Goal: Task Accomplishment & Management: Use online tool/utility

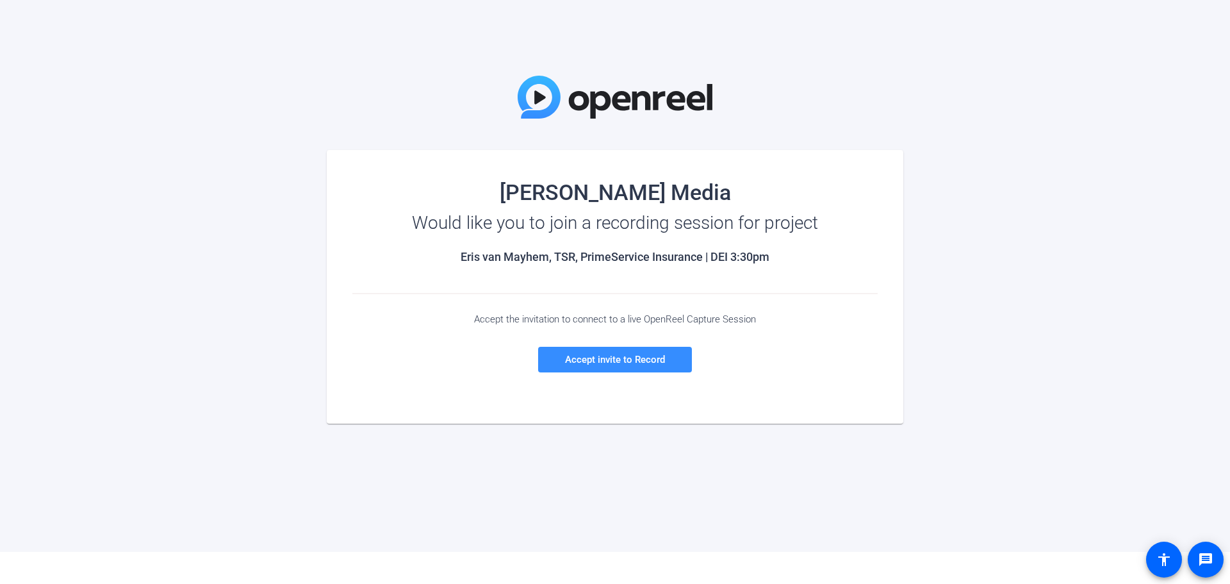
click at [1076, 482] on div "[PERSON_NAME] Media Would like you to join a recording session for project Eris…" at bounding box center [615, 276] width 1230 height 552
click at [186, 199] on div "[PERSON_NAME] Media Would like you to join a recording session for project Eris…" at bounding box center [615, 276] width 1230 height 552
click at [625, 367] on span at bounding box center [615, 359] width 154 height 31
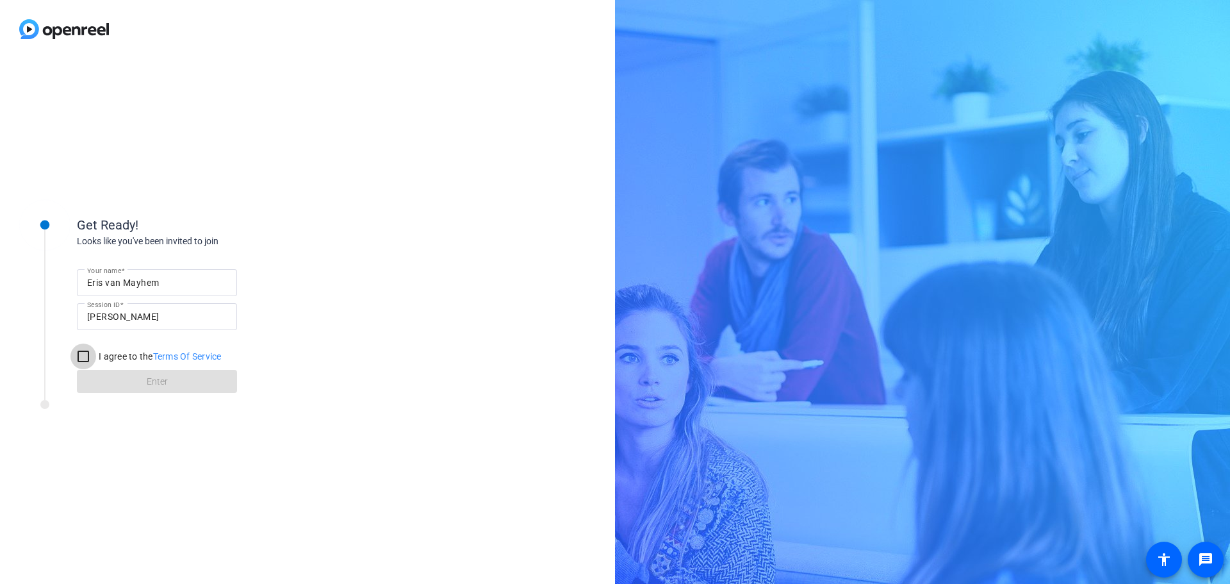
click at [81, 354] on input "I agree to the Terms Of Service" at bounding box center [83, 356] width 26 height 26
checkbox input "true"
click at [160, 382] on span "Enter" at bounding box center [157, 381] width 21 height 13
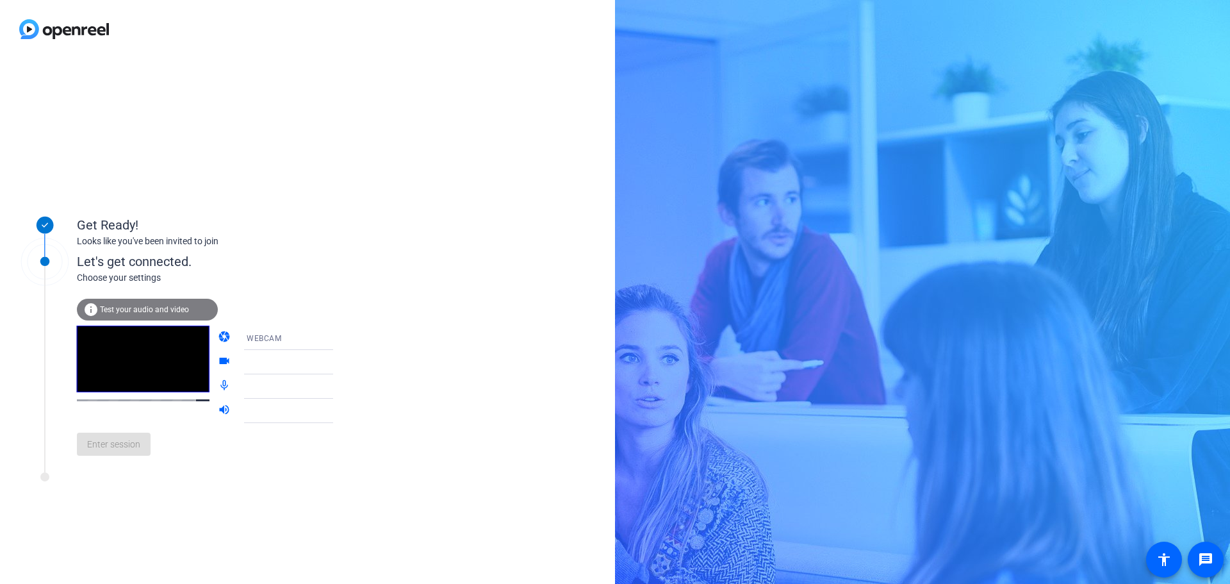
click at [161, 307] on span "Test your audio and video" at bounding box center [144, 309] width 89 height 9
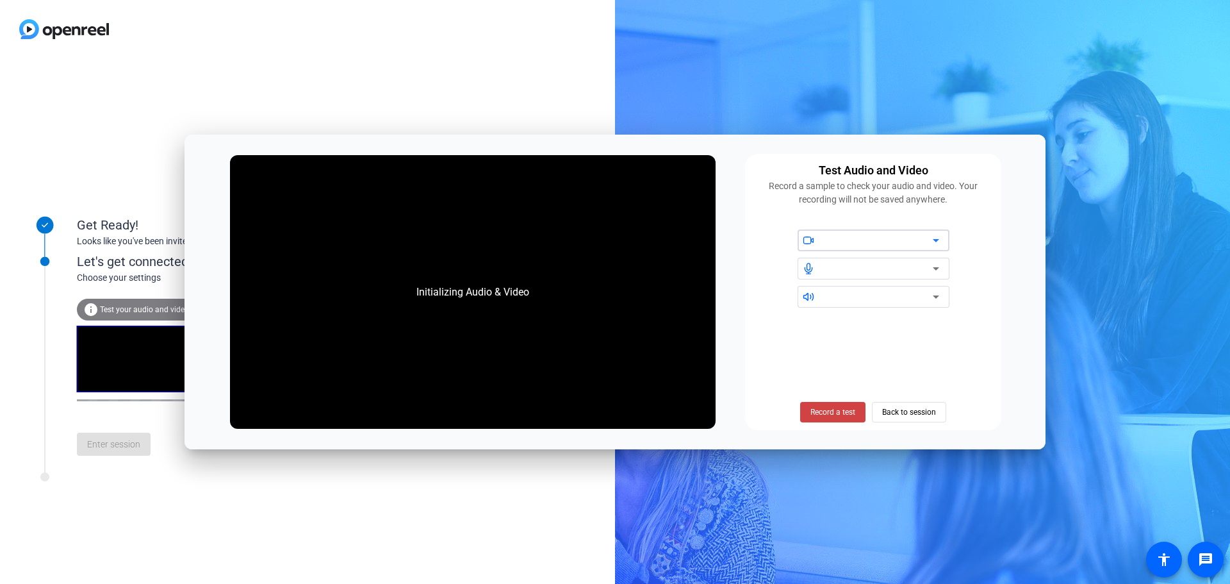
click at [843, 235] on div at bounding box center [878, 240] width 109 height 15
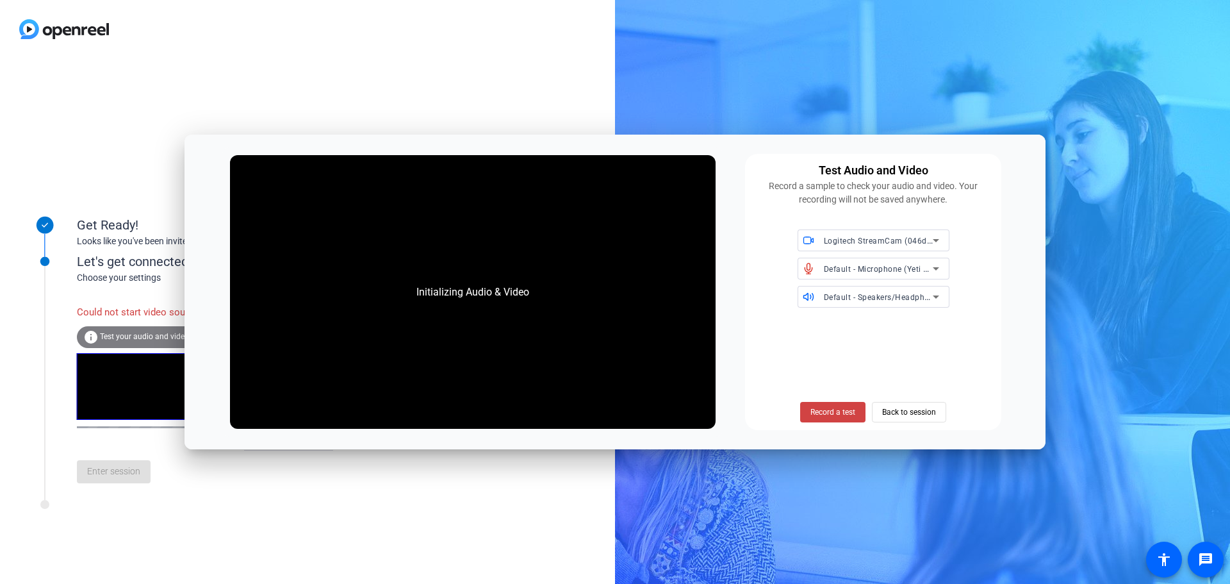
click at [570, 333] on div "Initializing Audio & Video" at bounding box center [473, 292] width 486 height 274
click at [896, 304] on div "Default - Speakers/Headphones (Realtek(R) Audio)" at bounding box center [878, 297] width 109 height 16
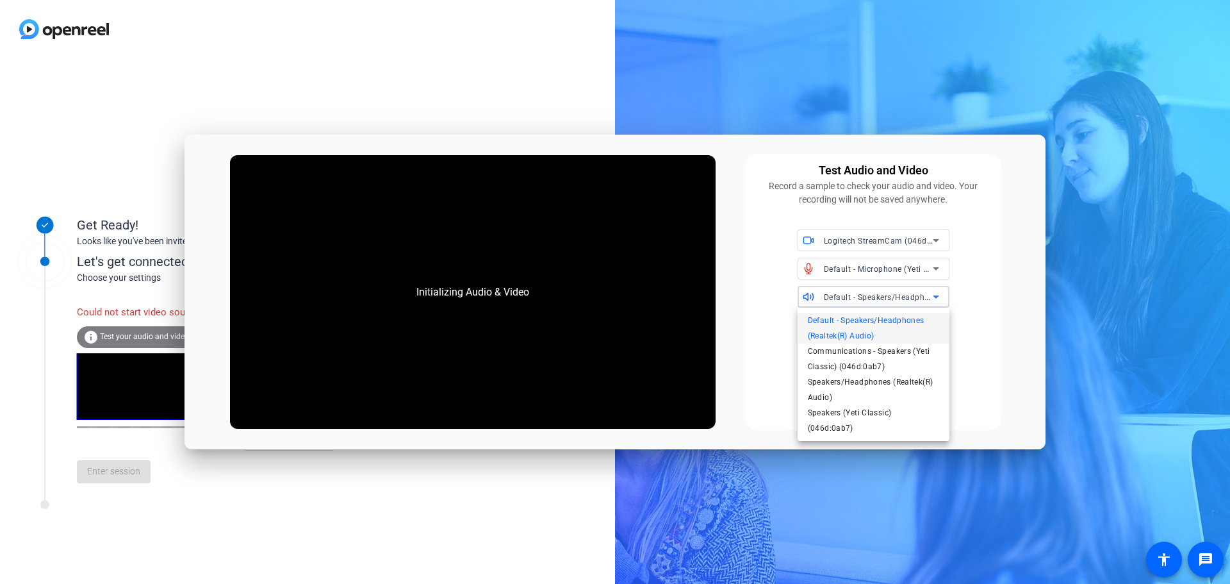
click at [894, 304] on div at bounding box center [615, 292] width 1230 height 584
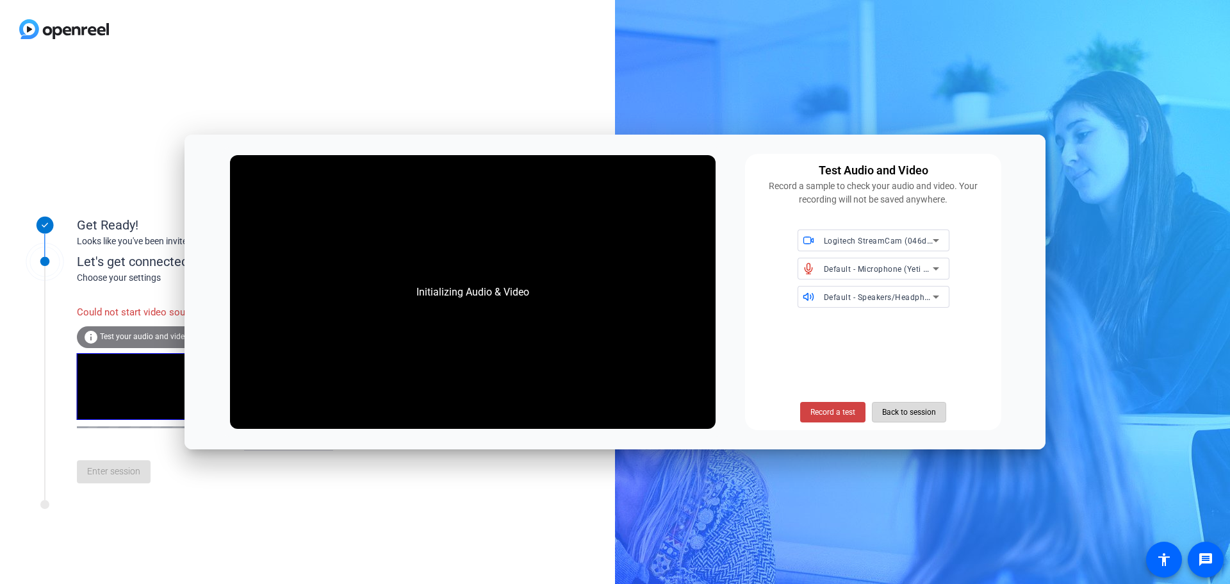
click at [901, 413] on span "Back to session" at bounding box center [909, 412] width 54 height 24
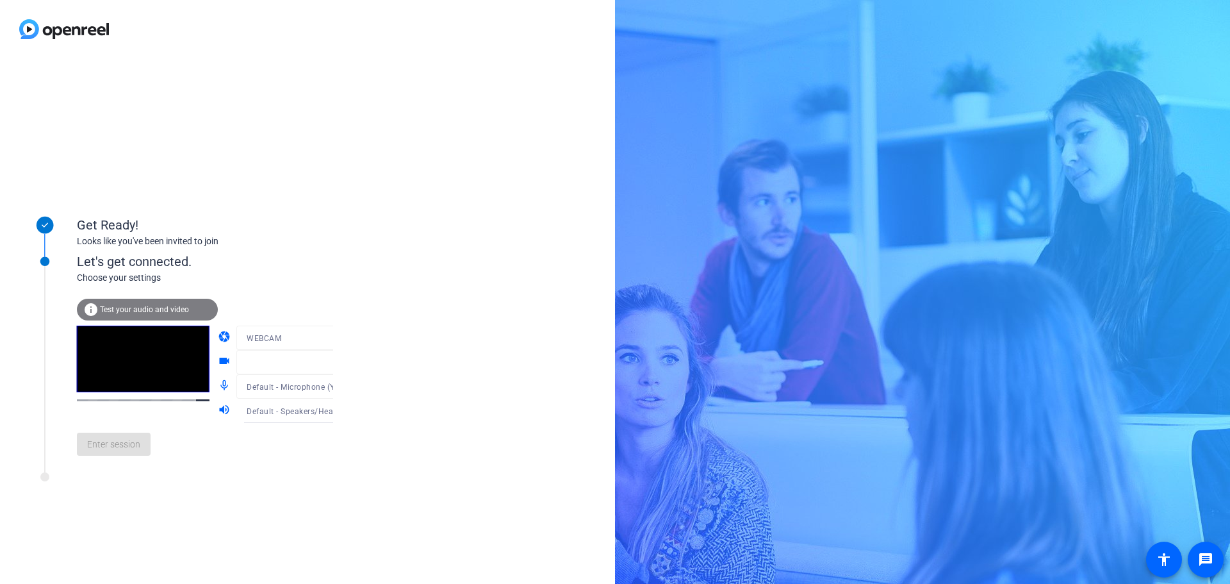
click at [136, 307] on span "Test your audio and video" at bounding box center [144, 309] width 89 height 9
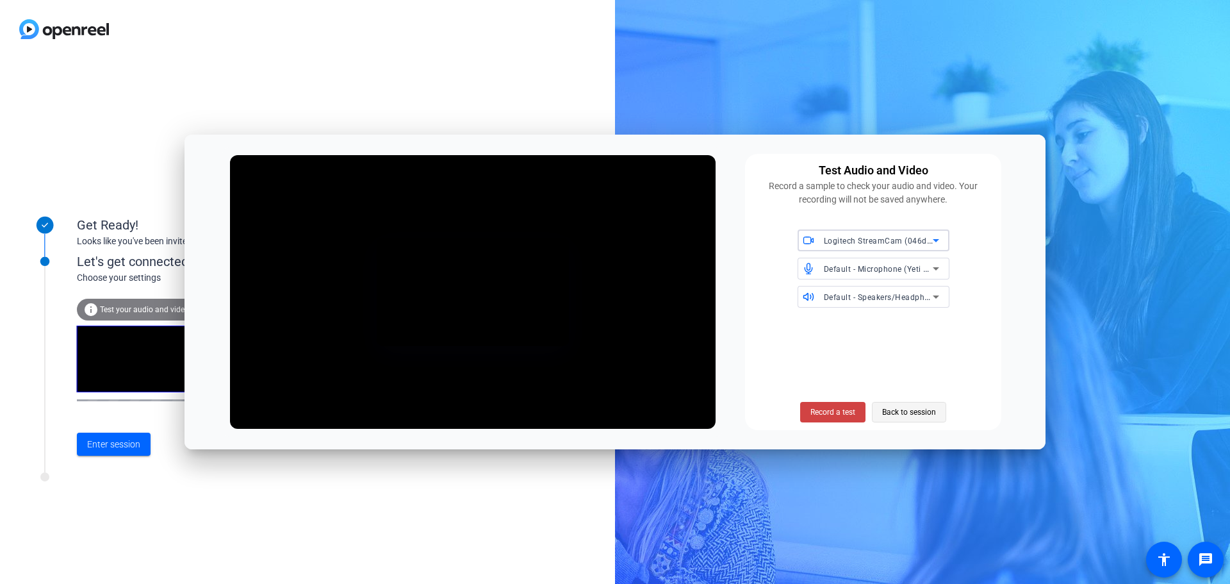
click at [894, 415] on span "Back to session" at bounding box center [909, 412] width 54 height 24
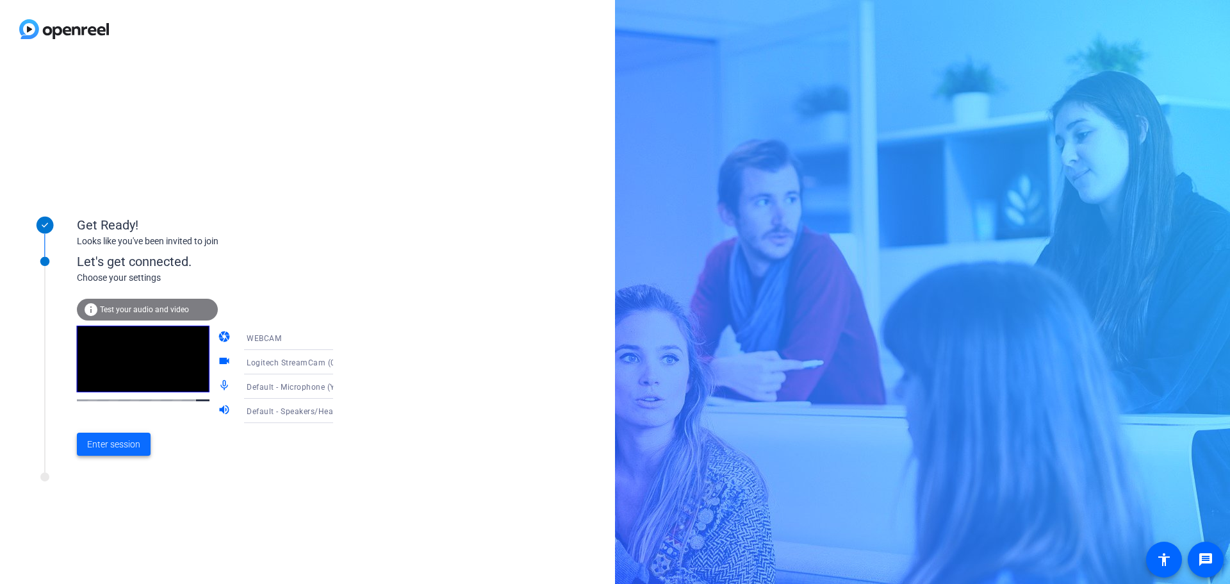
click at [132, 445] on span "Enter session" at bounding box center [113, 444] width 53 height 13
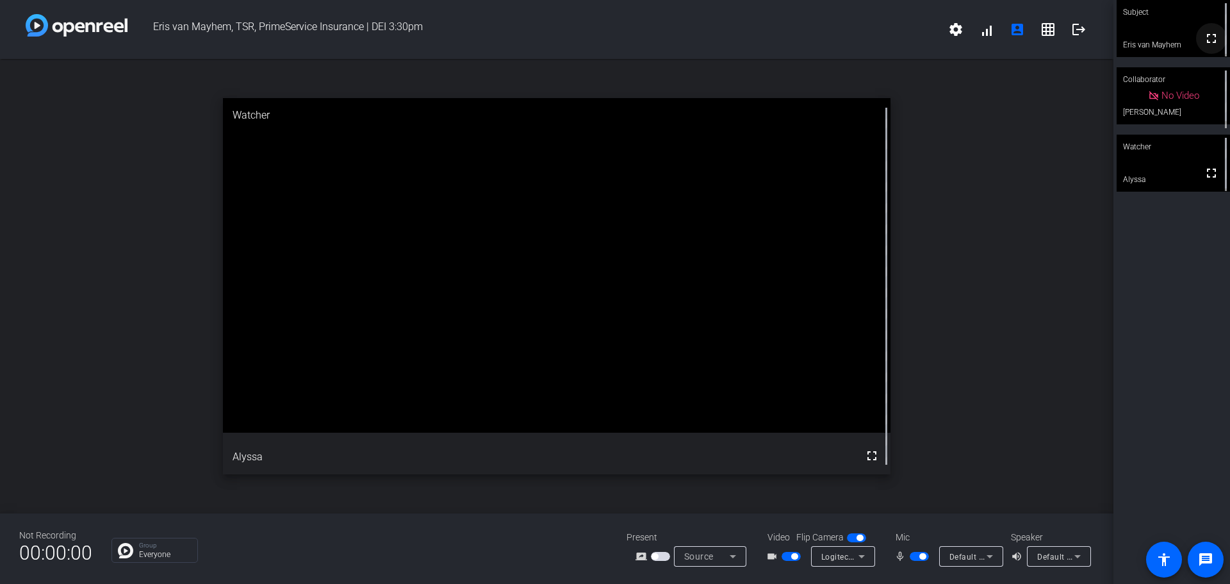
click at [1204, 39] on mat-icon "fullscreen" at bounding box center [1211, 38] width 15 height 15
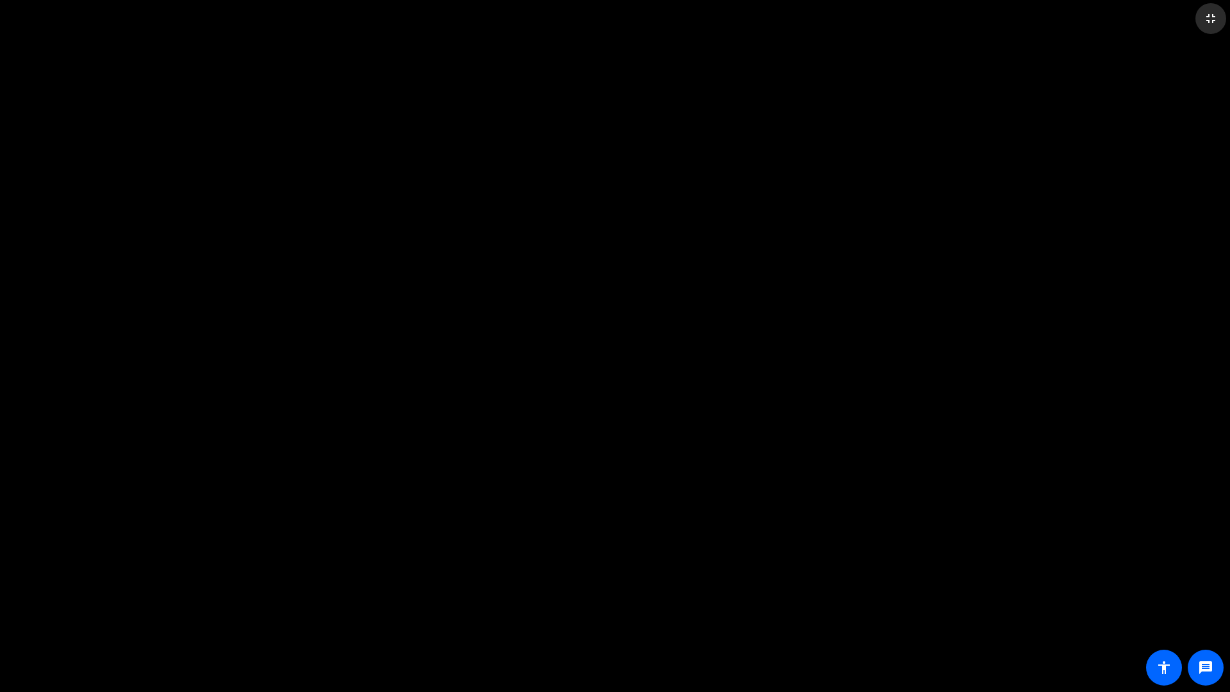
click at [1216, 19] on mat-icon "fullscreen_exit" at bounding box center [1211, 18] width 15 height 15
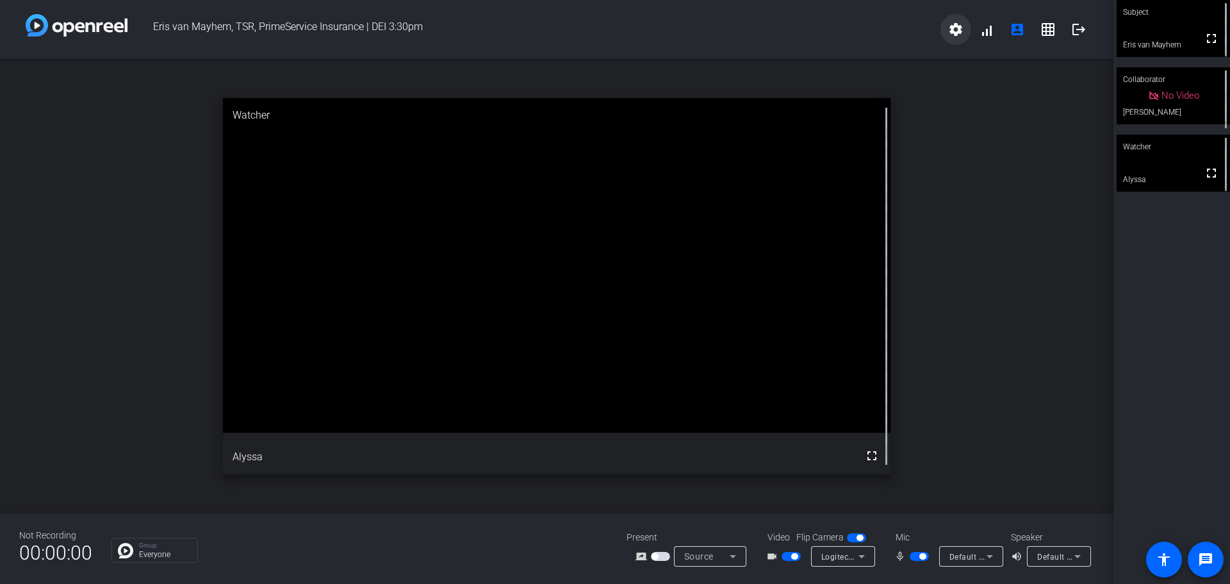
click at [955, 26] on mat-icon "settings" at bounding box center [955, 29] width 15 height 15
click at [1054, 53] on div at bounding box center [615, 292] width 1230 height 584
